Goal: Task Accomplishment & Management: Complete application form

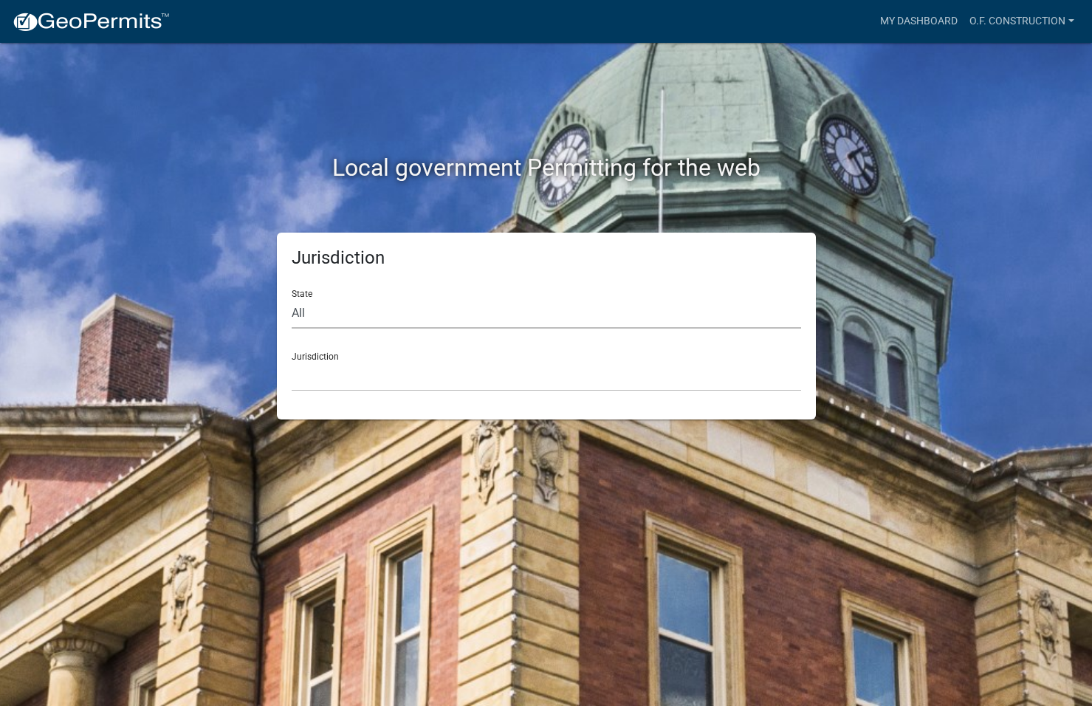
click at [302, 314] on select "All [US_STATE] [US_STATE] [US_STATE] [US_STATE] [US_STATE] [US_STATE] [US_STATE…" at bounding box center [546, 313] width 509 height 30
select select "[US_STATE]"
click at [292, 298] on select "All [US_STATE] [US_STATE] [US_STATE] [US_STATE] [US_STATE] [US_STATE] [US_STATE…" at bounding box center [546, 313] width 509 height 30
click at [328, 364] on select "City of [GEOGRAPHIC_DATA], [US_STATE] [GEOGRAPHIC_DATA], [US_STATE][PERSON_NAME…" at bounding box center [546, 376] width 509 height 30
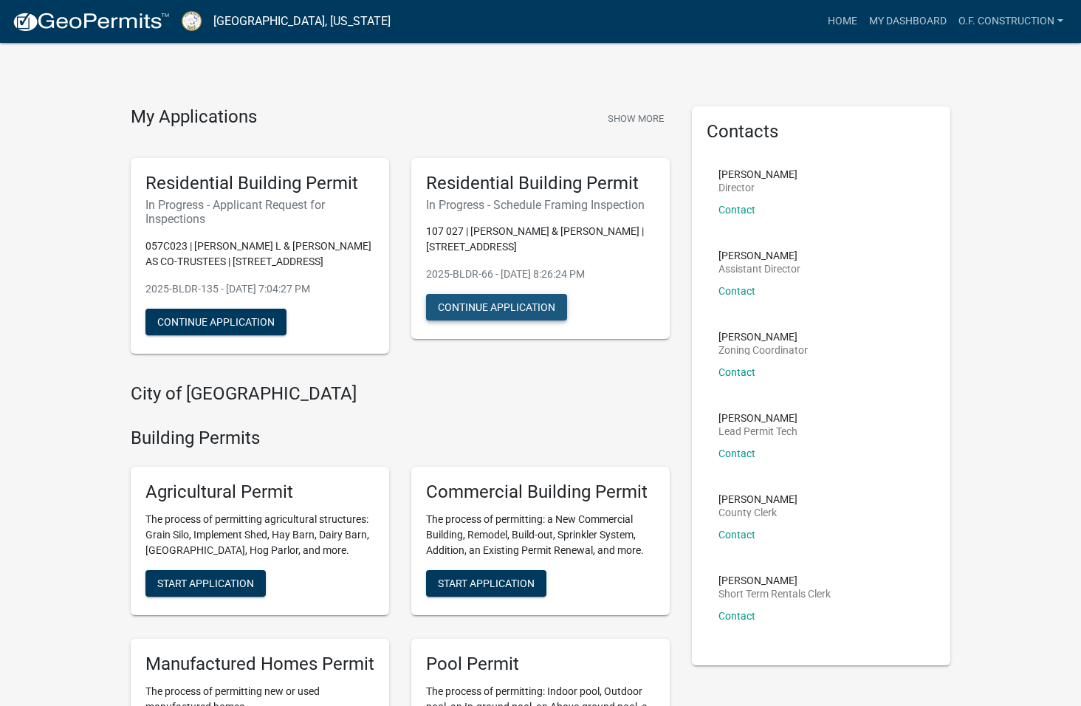
click at [480, 307] on button "Continue Application" at bounding box center [496, 307] width 141 height 27
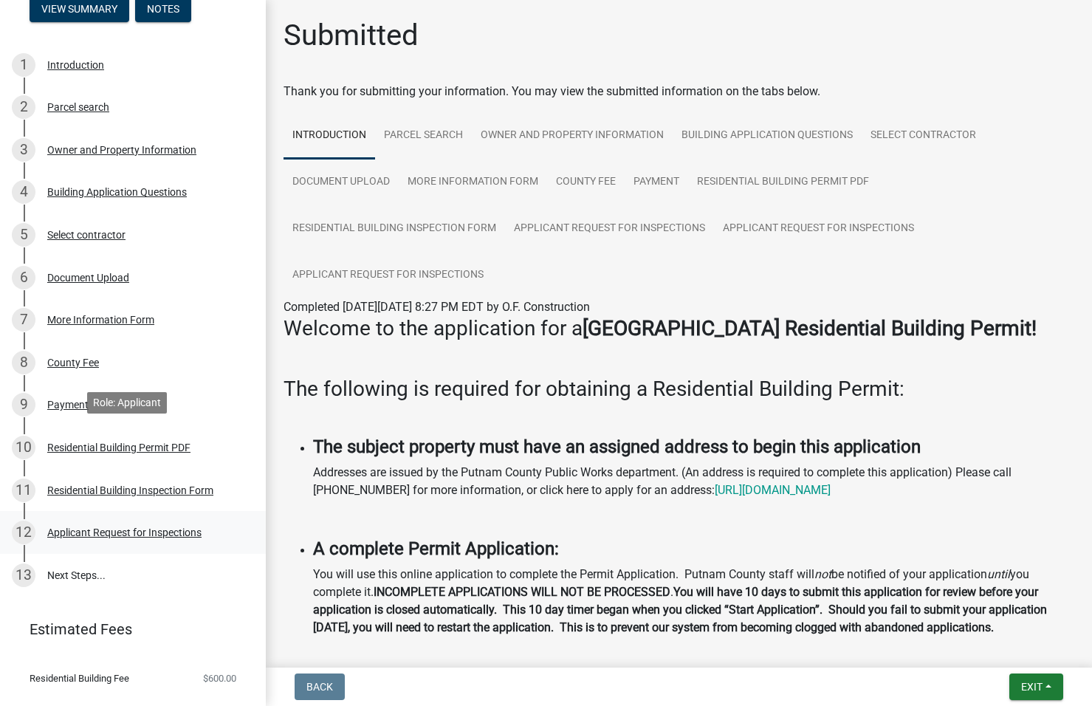
scroll to position [204, 0]
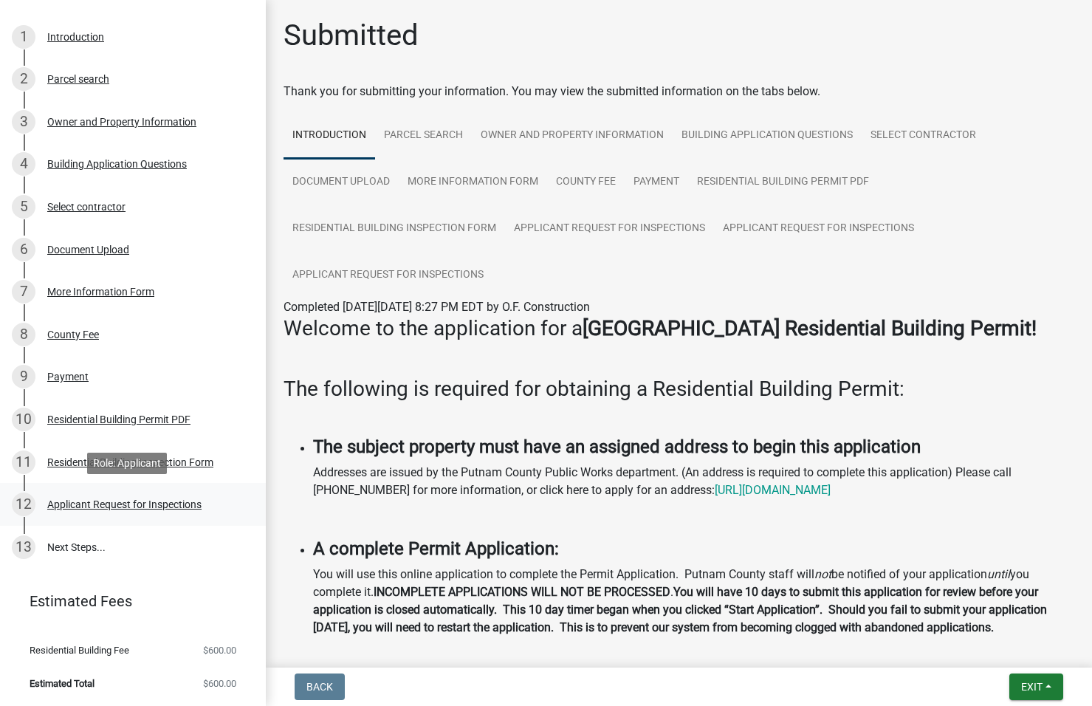
click at [148, 509] on div "Applicant Request for Inspections" at bounding box center [124, 504] width 154 height 10
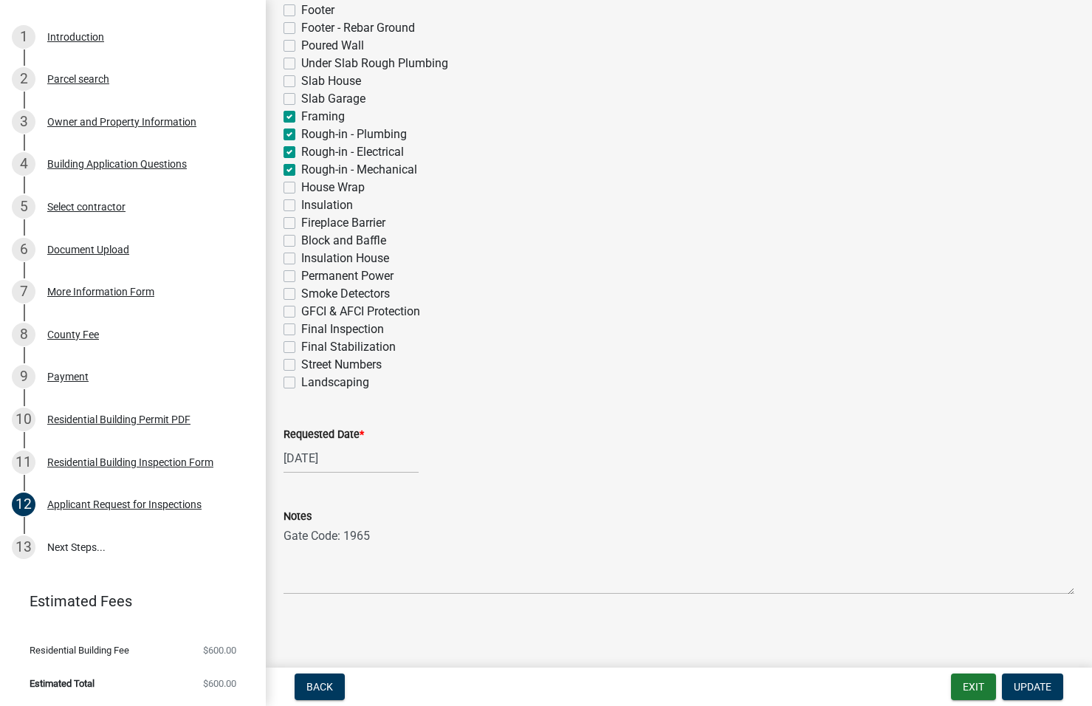
scroll to position [467, 0]
click at [1024, 685] on span "Update" at bounding box center [1033, 687] width 38 height 12
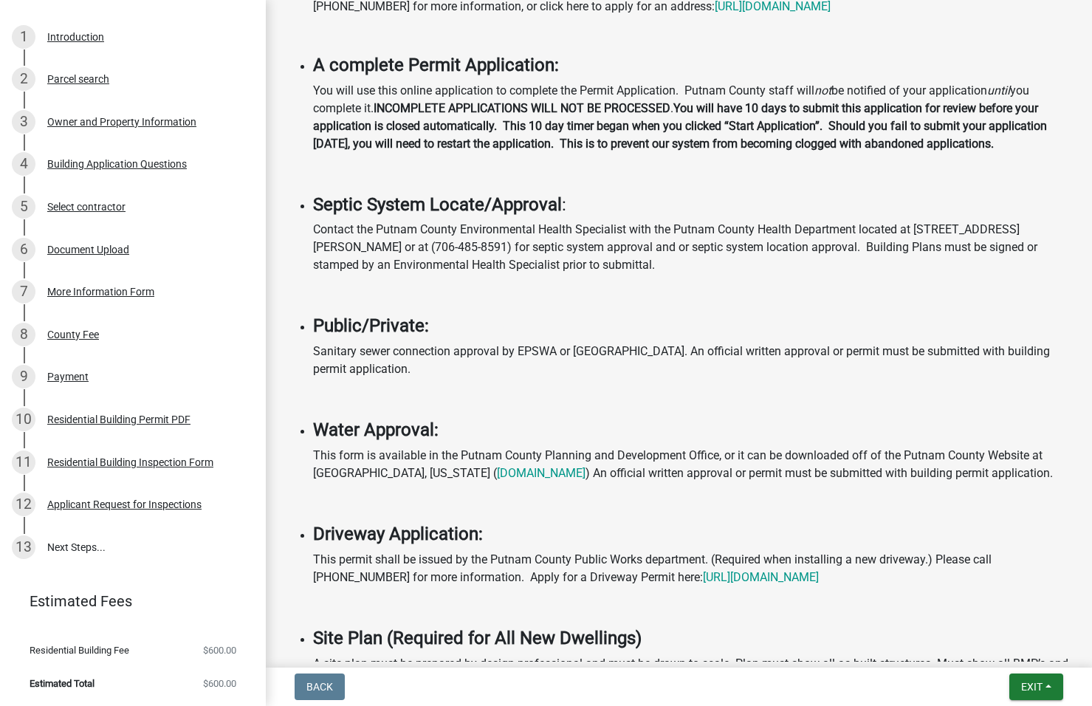
scroll to position [517, 0]
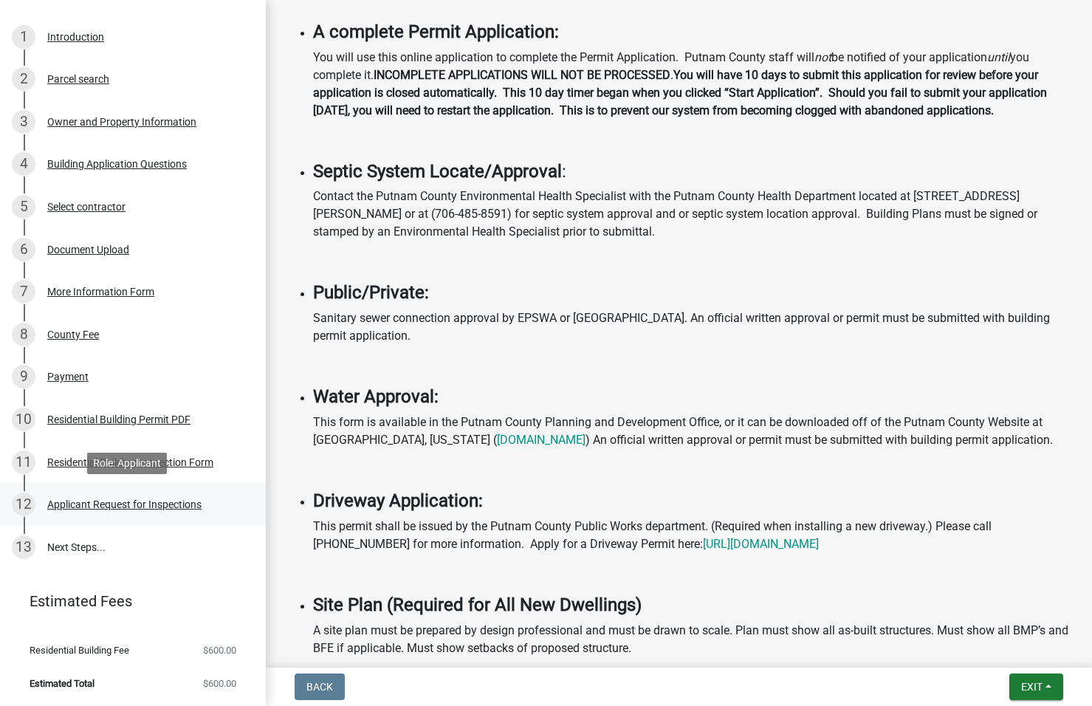
click at [176, 503] on div "Applicant Request for Inspections" at bounding box center [124, 504] width 154 height 10
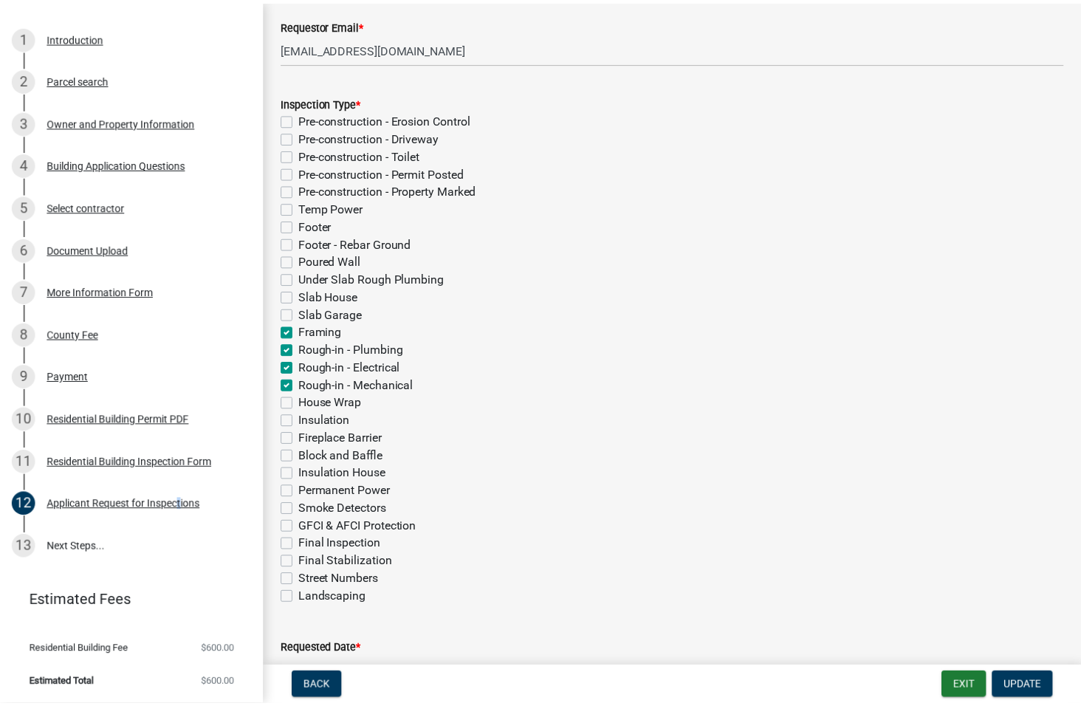
scroll to position [245, 0]
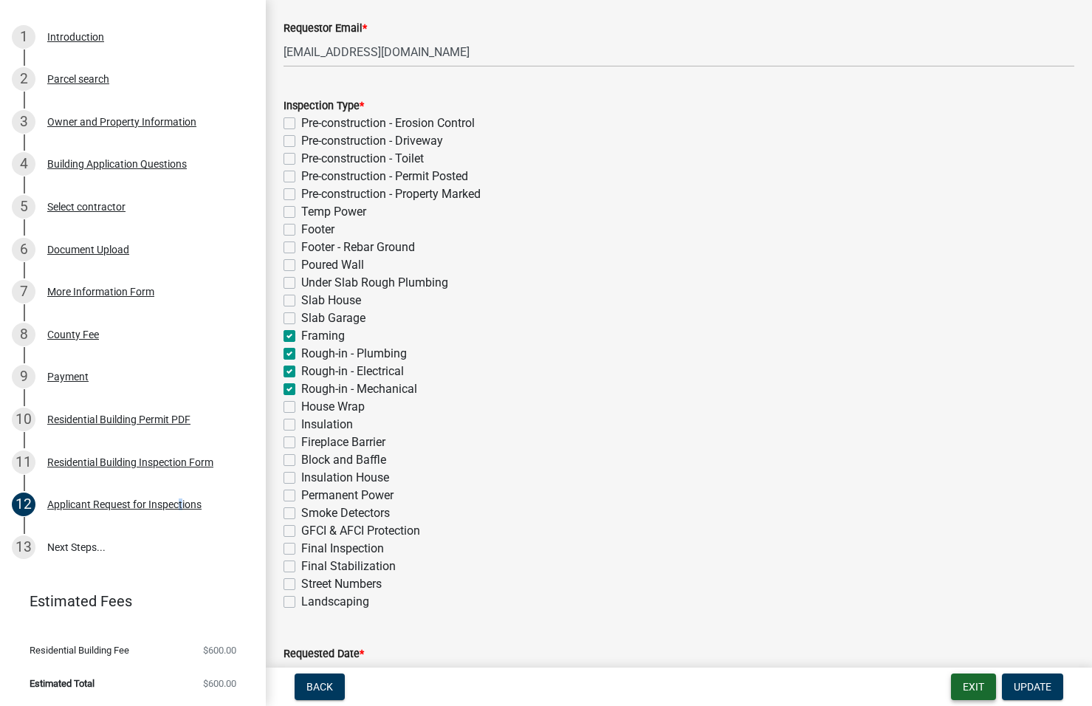
click at [979, 687] on button "Exit" at bounding box center [973, 686] width 45 height 27
